Goal: Task Accomplishment & Management: Use online tool/utility

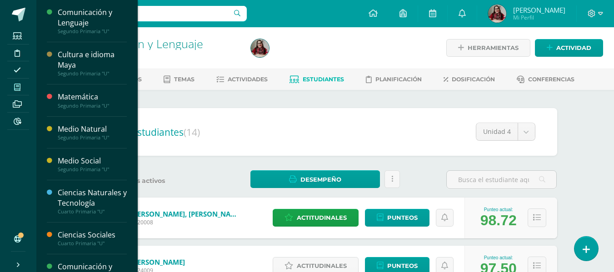
click at [14, 84] on icon at bounding box center [17, 87] width 6 height 7
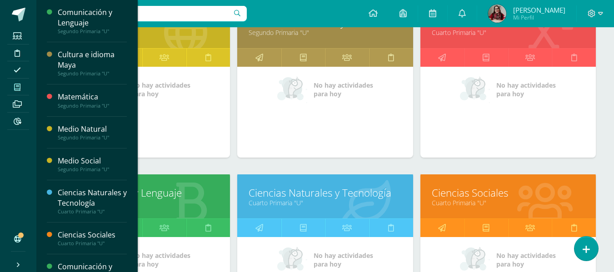
scroll to position [355, 0]
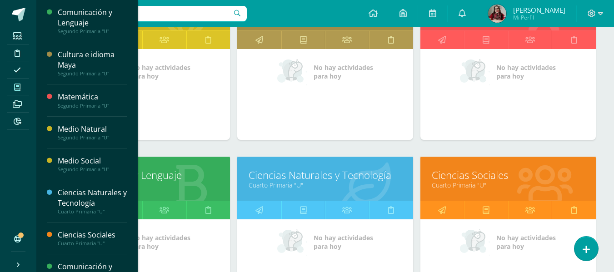
click at [432, 172] on link "Ciencias Sociales" at bounding box center [508, 175] width 153 height 14
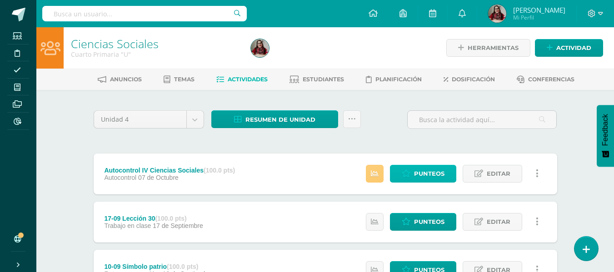
click at [415, 173] on span "Punteos" at bounding box center [429, 173] width 30 height 17
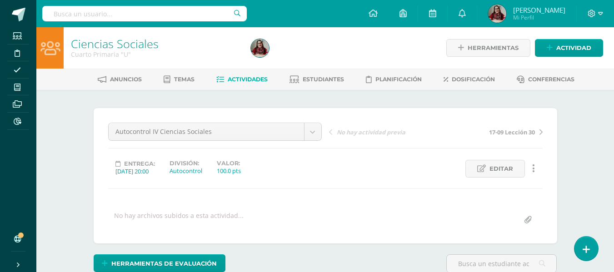
click at [250, 82] on span "Actividades" at bounding box center [248, 79] width 40 height 7
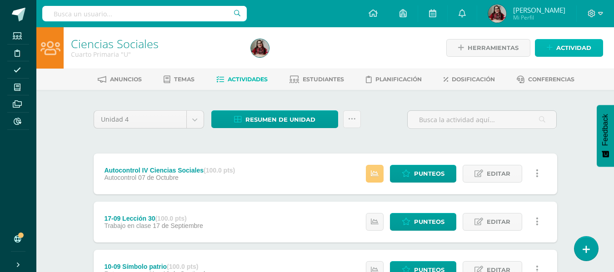
click at [577, 43] on span "Actividad" at bounding box center [573, 48] width 35 height 17
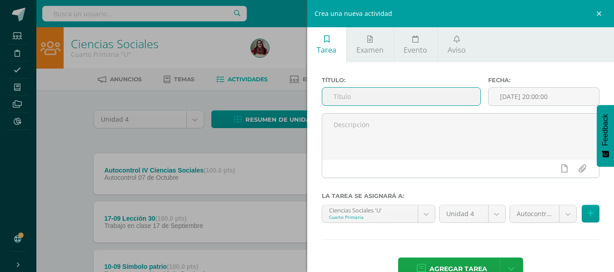
click at [411, 92] on input "text" at bounding box center [401, 97] width 158 height 18
type input "F"
type input "Diagnóstico IV unidad"
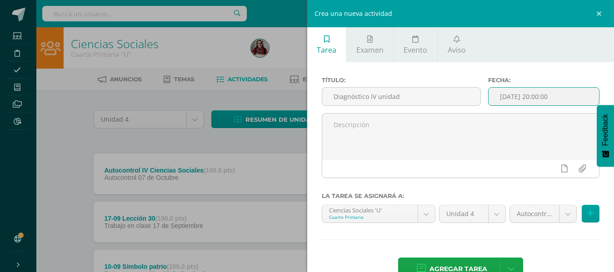
click at [520, 104] on input "[DATE] 20:00:00" at bounding box center [543, 97] width 110 height 18
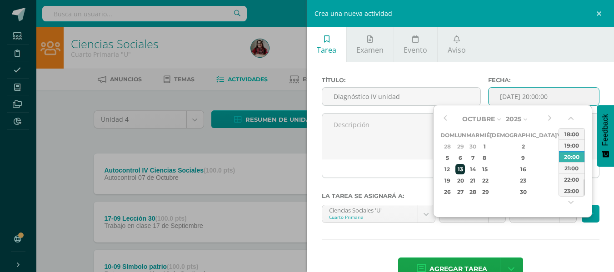
click at [465, 168] on div "13" at bounding box center [460, 169] width 10 height 10
type input "2025-10-13 20:00"
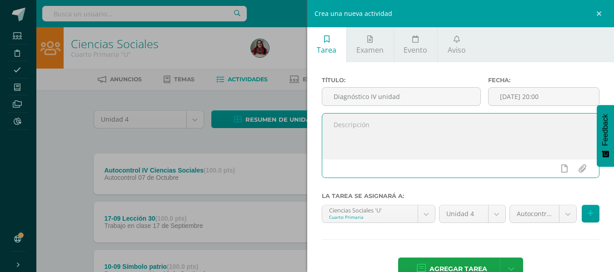
click at [405, 159] on textarea at bounding box center [460, 136] width 277 height 45
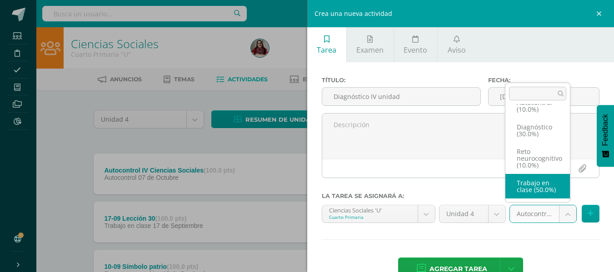
scroll to position [19, 0]
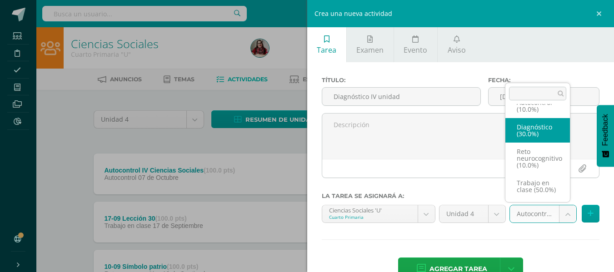
select select "203764"
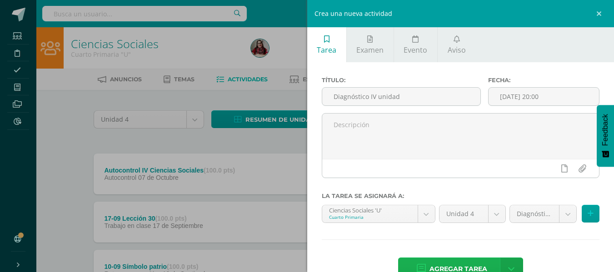
click at [441, 262] on span "Agregar tarea" at bounding box center [458, 269] width 58 height 22
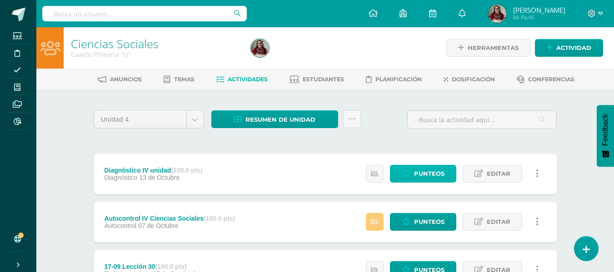
click at [424, 174] on span "Punteos" at bounding box center [429, 173] width 30 height 17
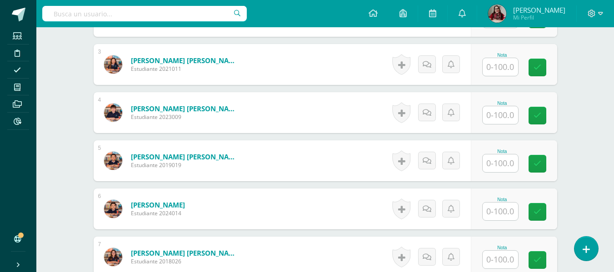
scroll to position [363, 0]
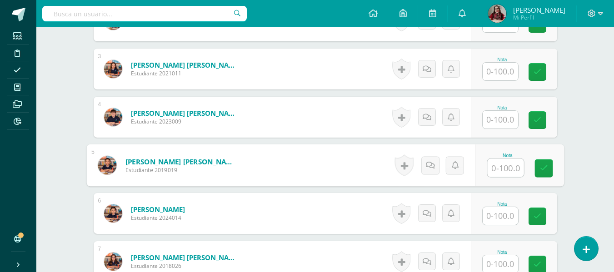
click at [506, 166] on input "text" at bounding box center [505, 168] width 36 height 18
type input "87"
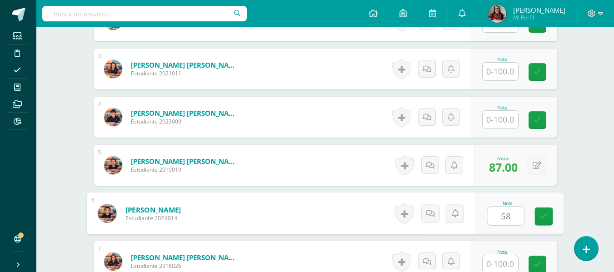
type input "58"
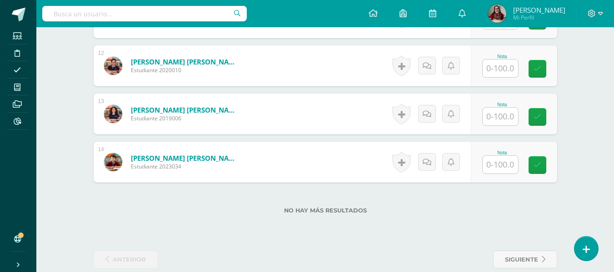
scroll to position [814, 0]
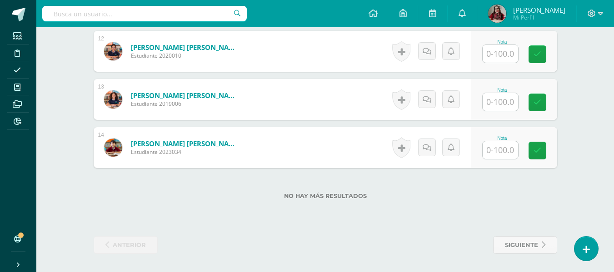
click at [491, 139] on div "Nota" at bounding box center [502, 138] width 40 height 5
click at [491, 143] on input "text" at bounding box center [499, 150] width 35 height 18
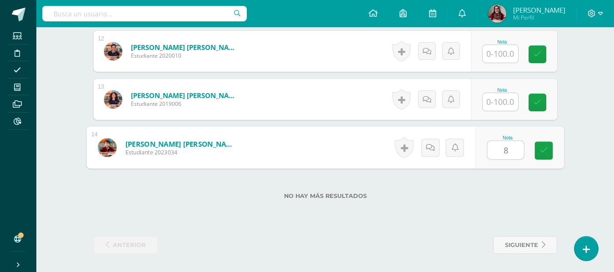
type input "87"
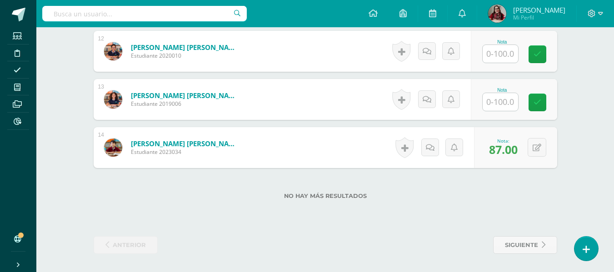
drag, startPoint x: 491, startPoint y: 143, endPoint x: 206, endPoint y: 233, distance: 299.4
